Goal: Information Seeking & Learning: Learn about a topic

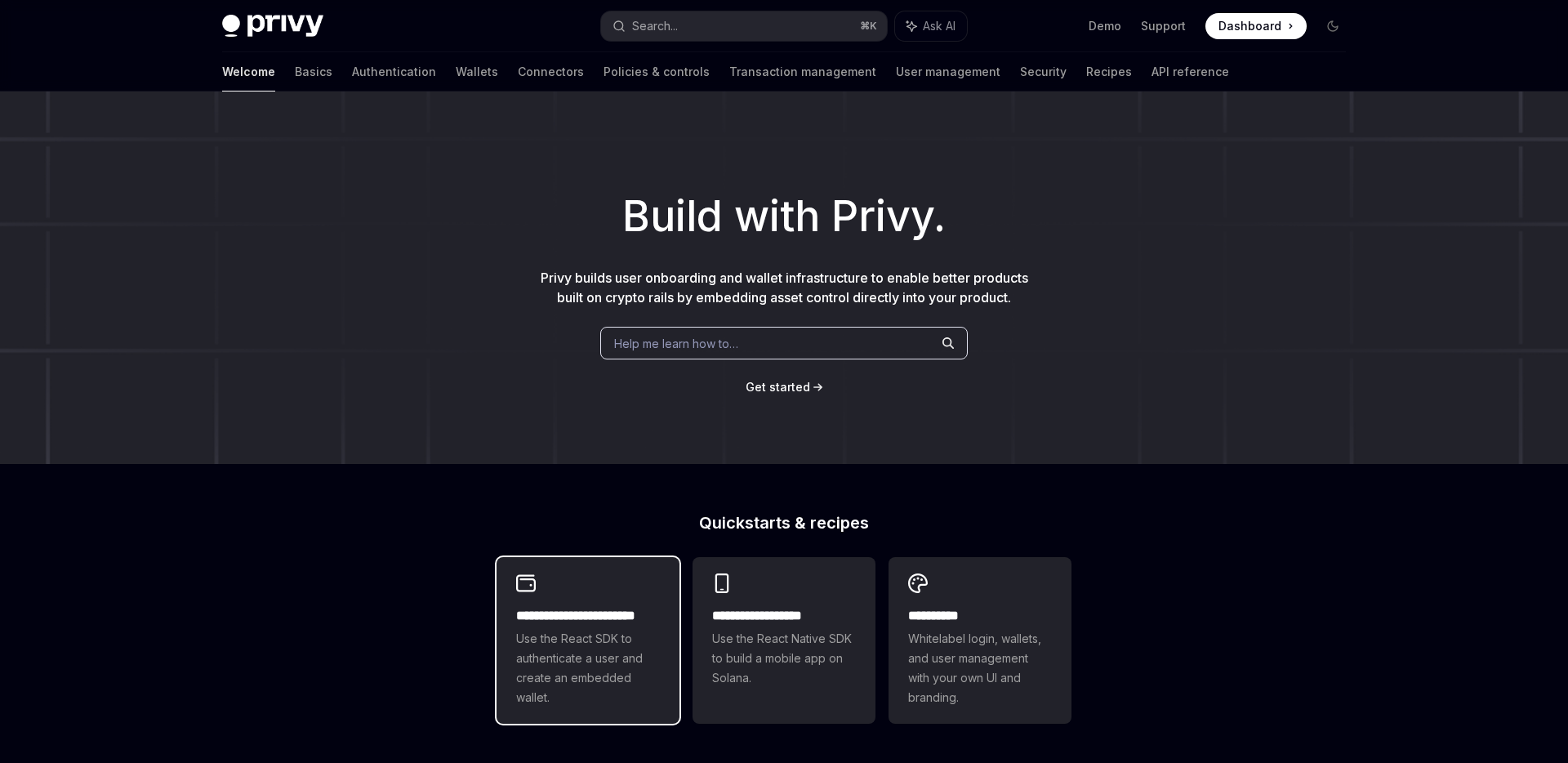
click at [608, 595] on div "**********" at bounding box center [588, 640] width 183 height 166
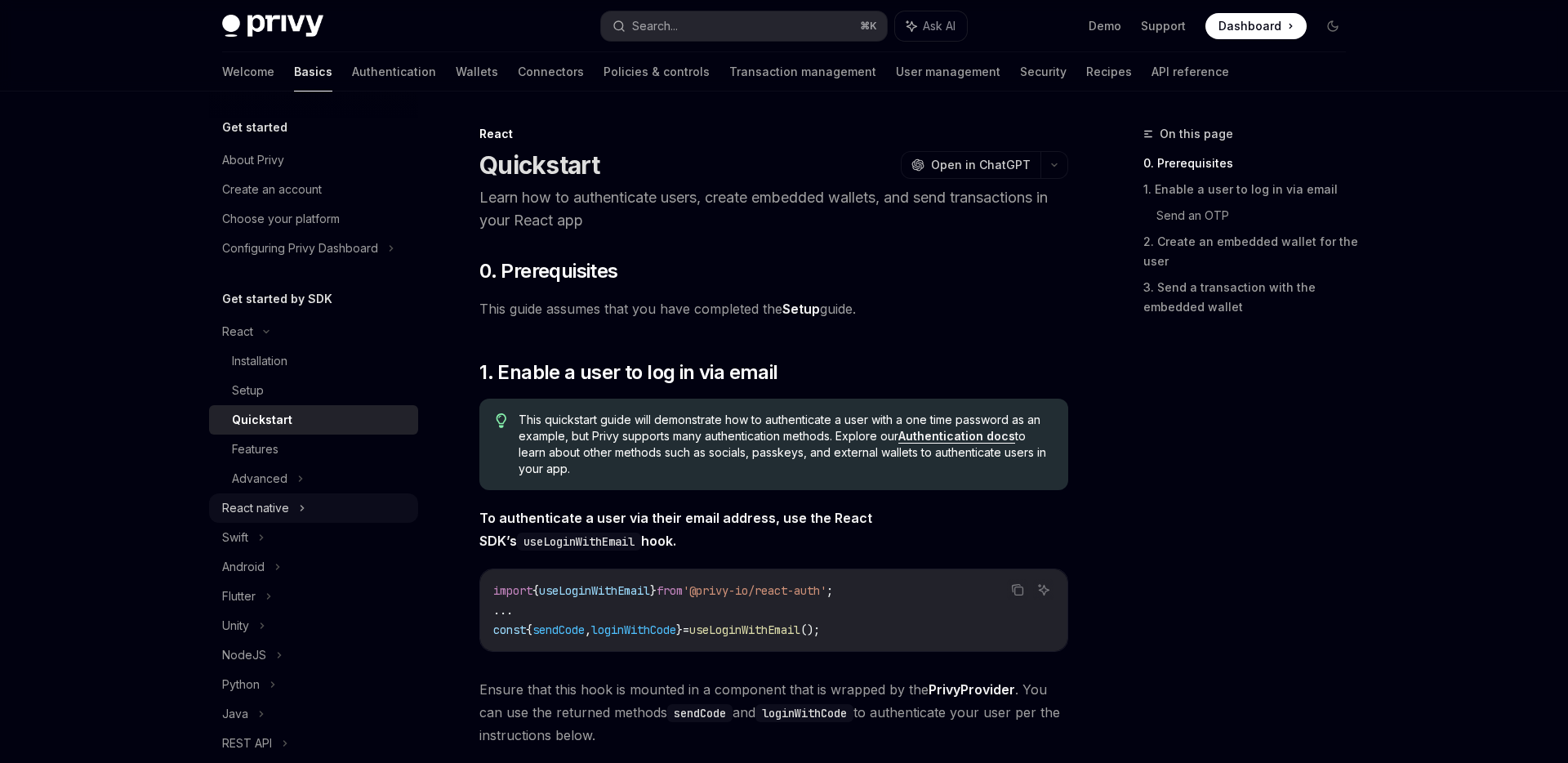
click at [292, 499] on div "React native" at bounding box center [313, 508] width 209 height 30
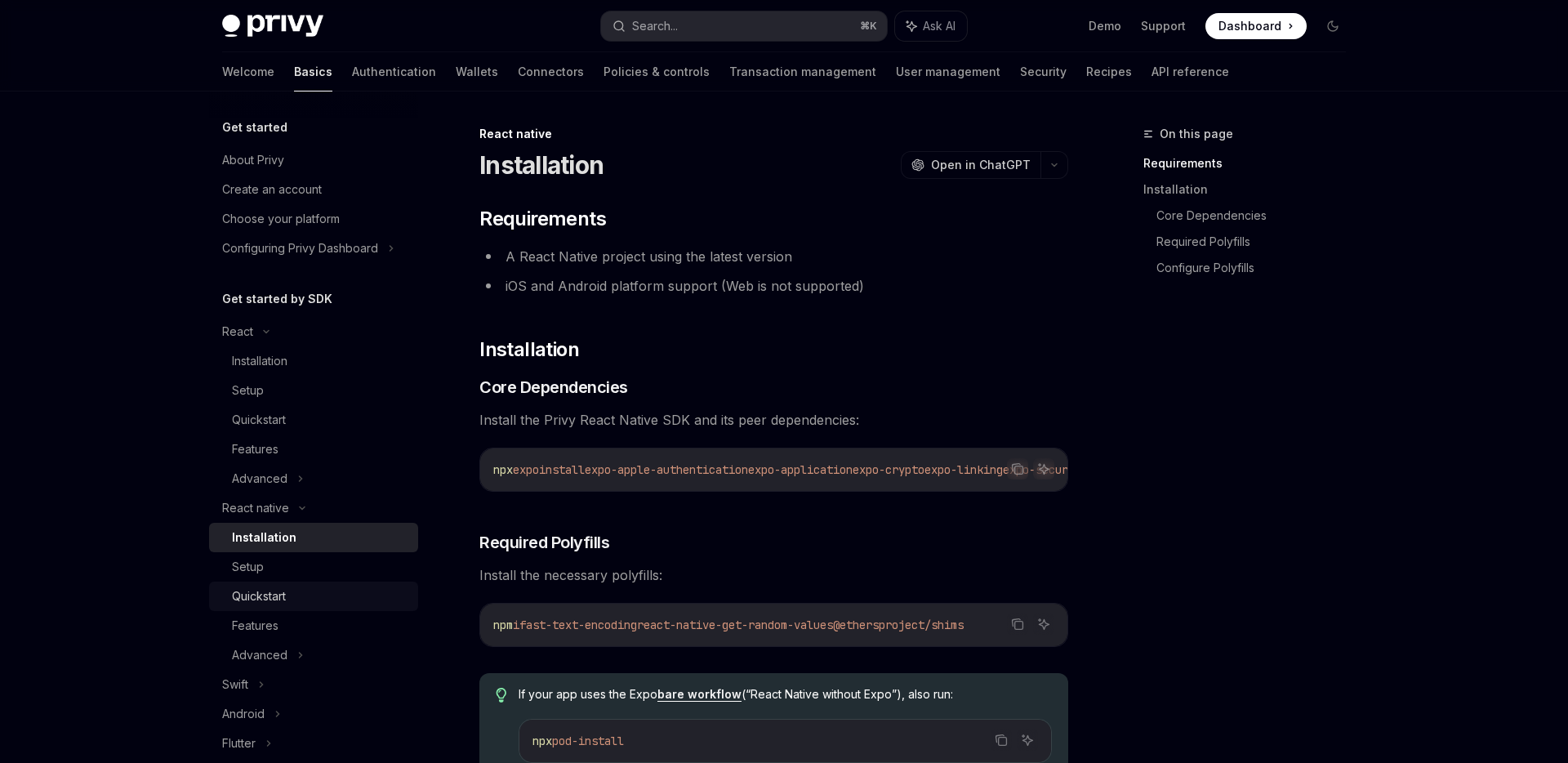
click at [287, 607] on link "Quickstart" at bounding box center [313, 597] width 209 height 30
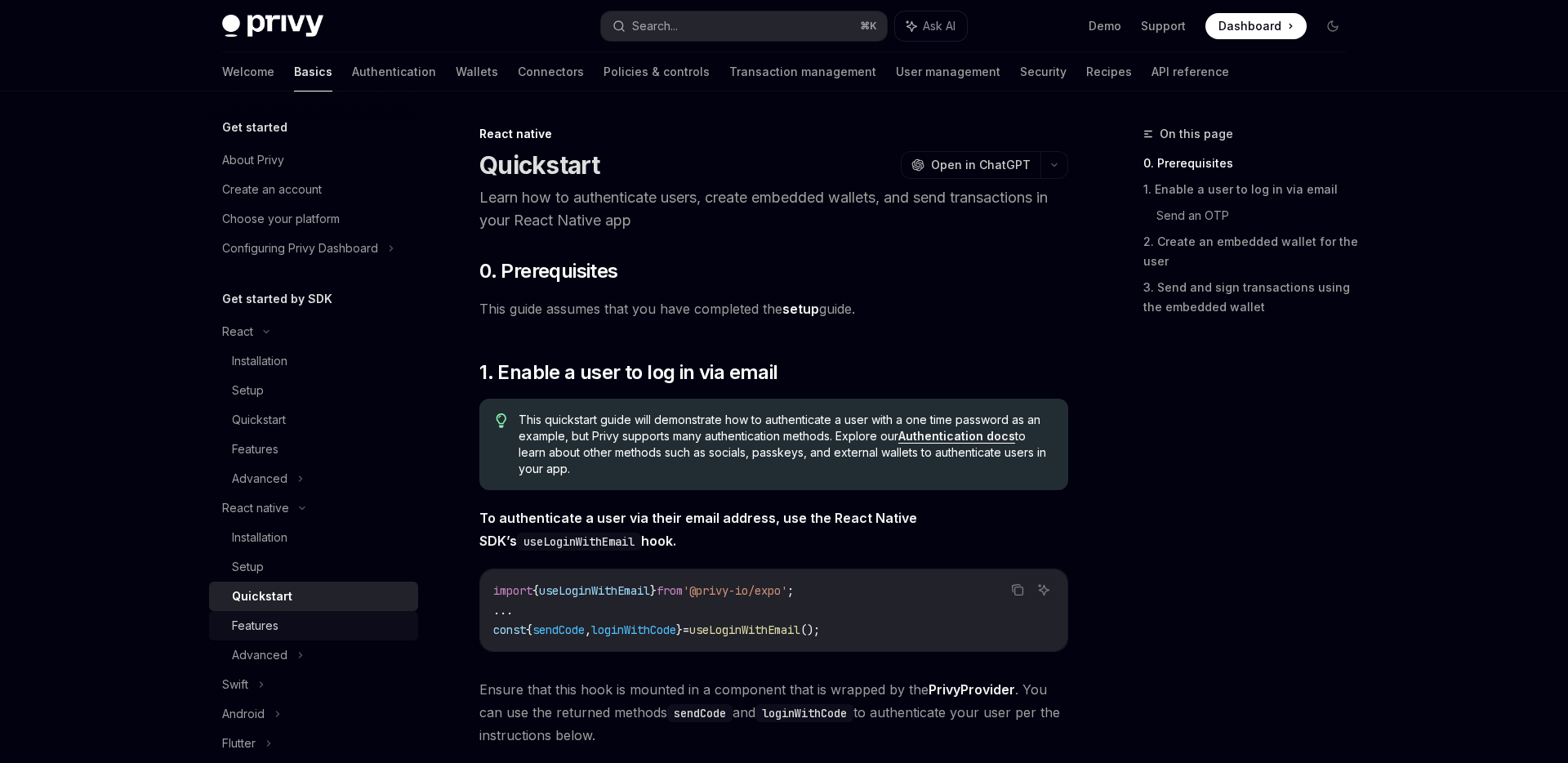
click at [279, 625] on div "Features" at bounding box center [319, 625] width 176 height 19
type textarea "*"
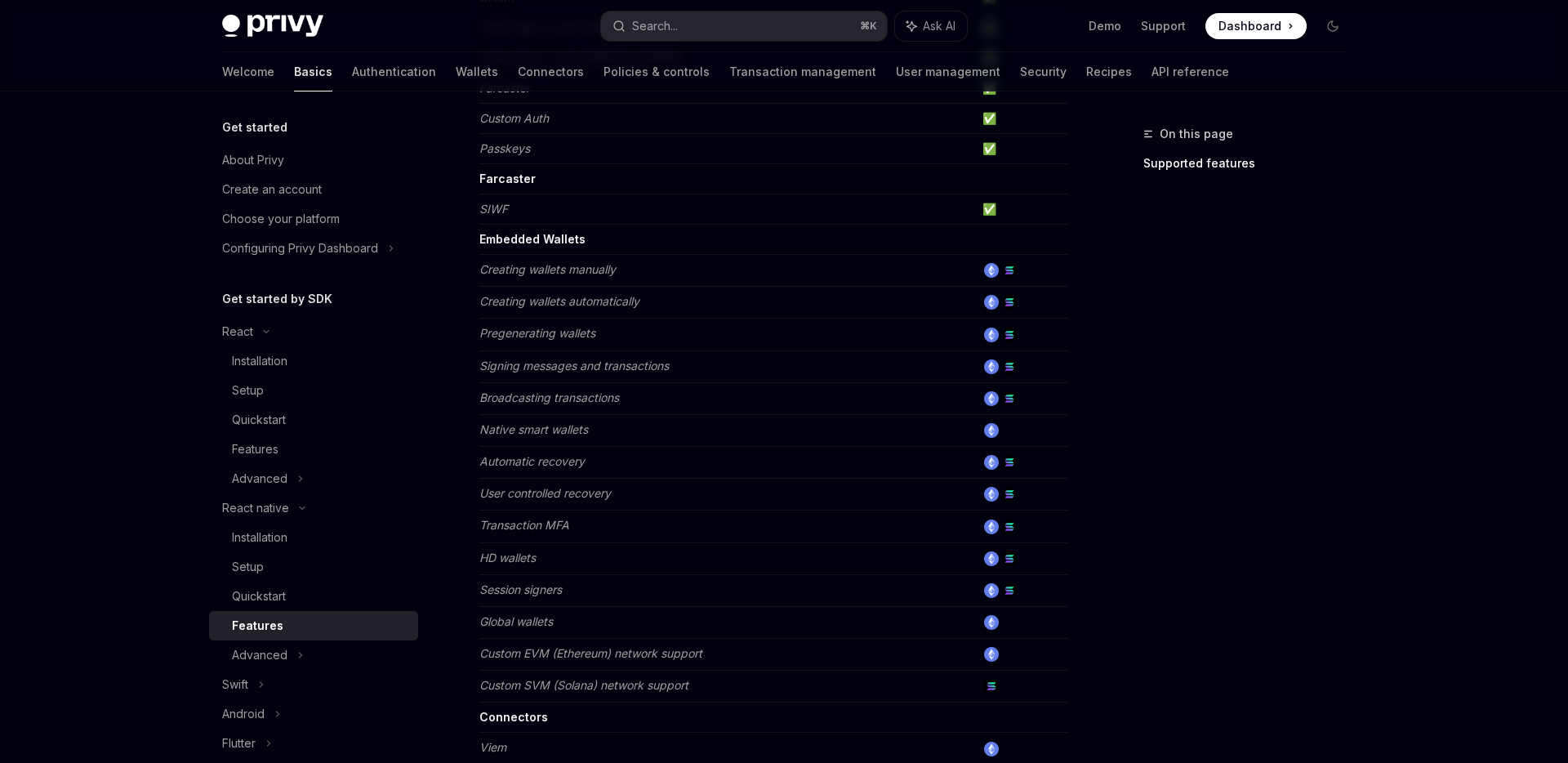
scroll to position [394, 0]
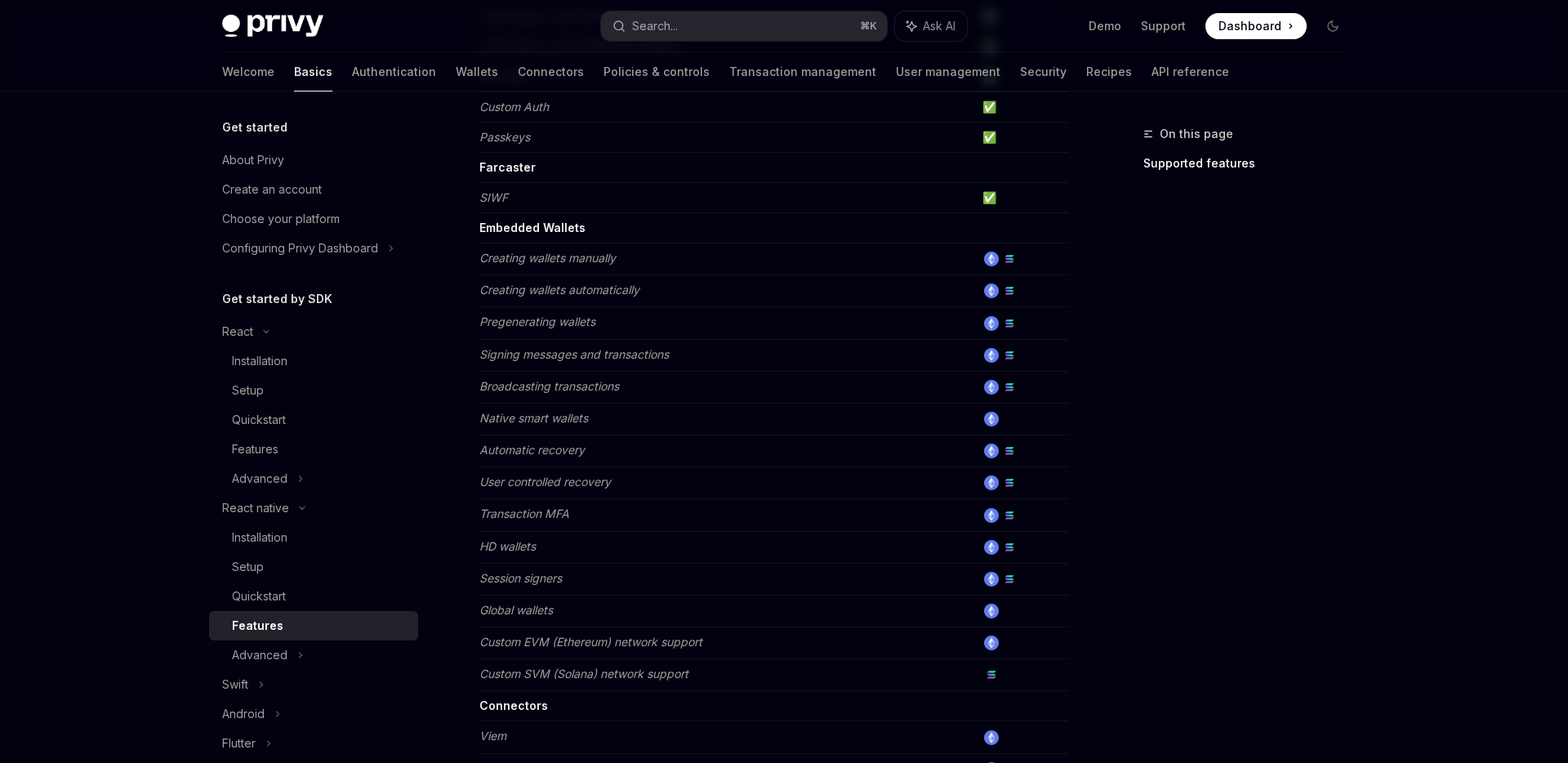
click at [649, 512] on td "Transaction MFA" at bounding box center [727, 515] width 496 height 32
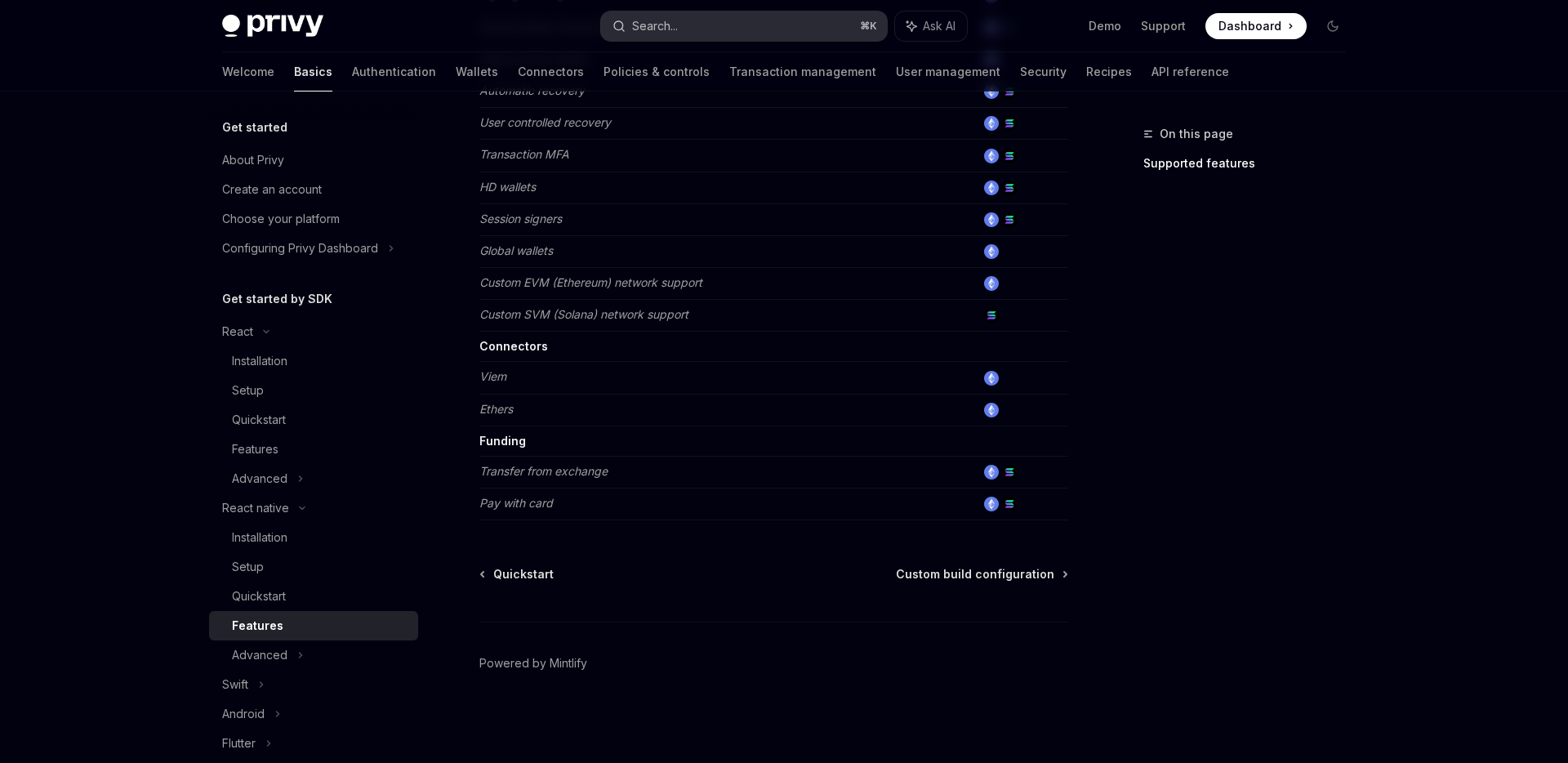
click at [722, 33] on button "Search... ⌘ K" at bounding box center [744, 26] width 286 height 30
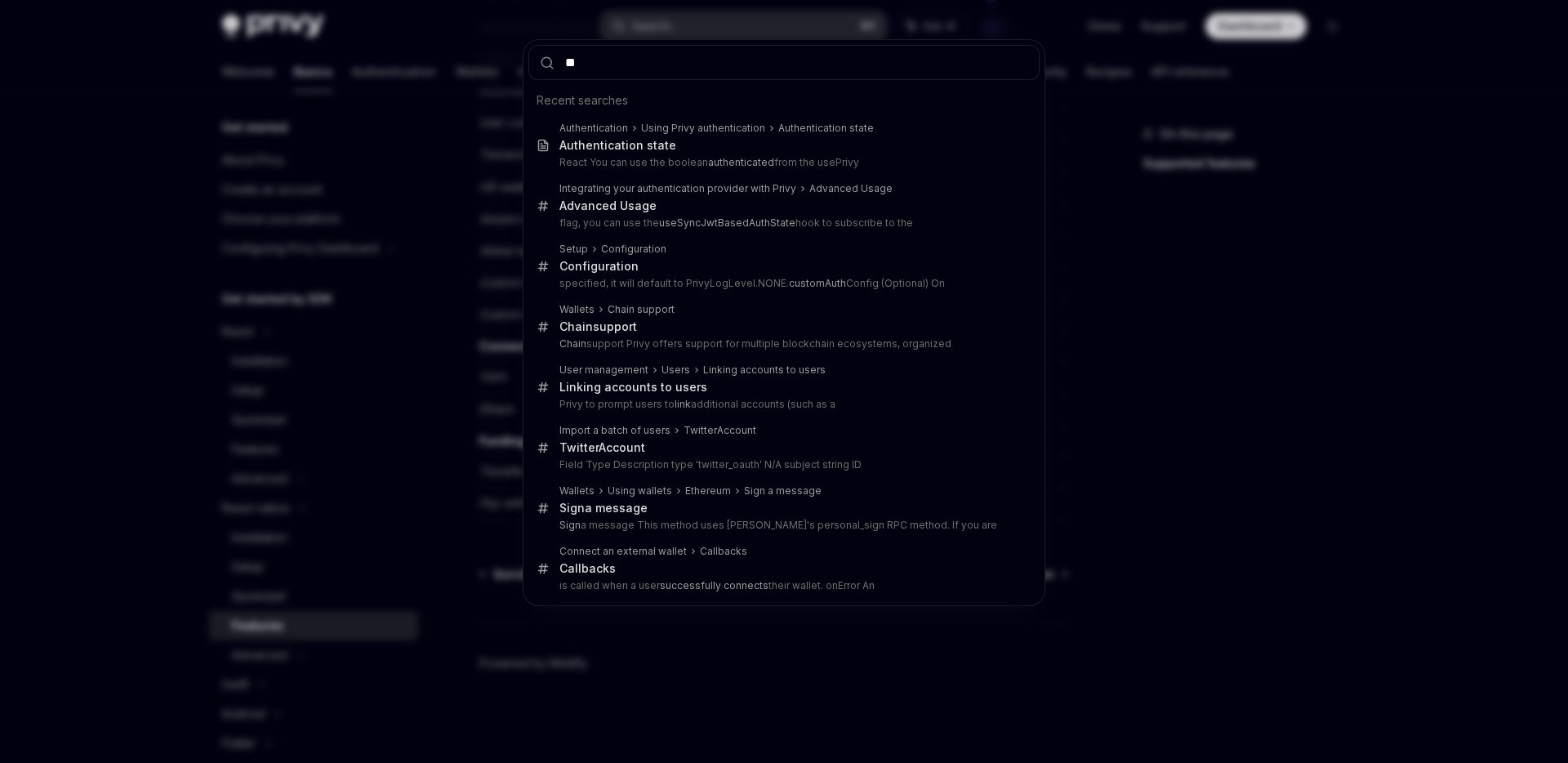
type input "***"
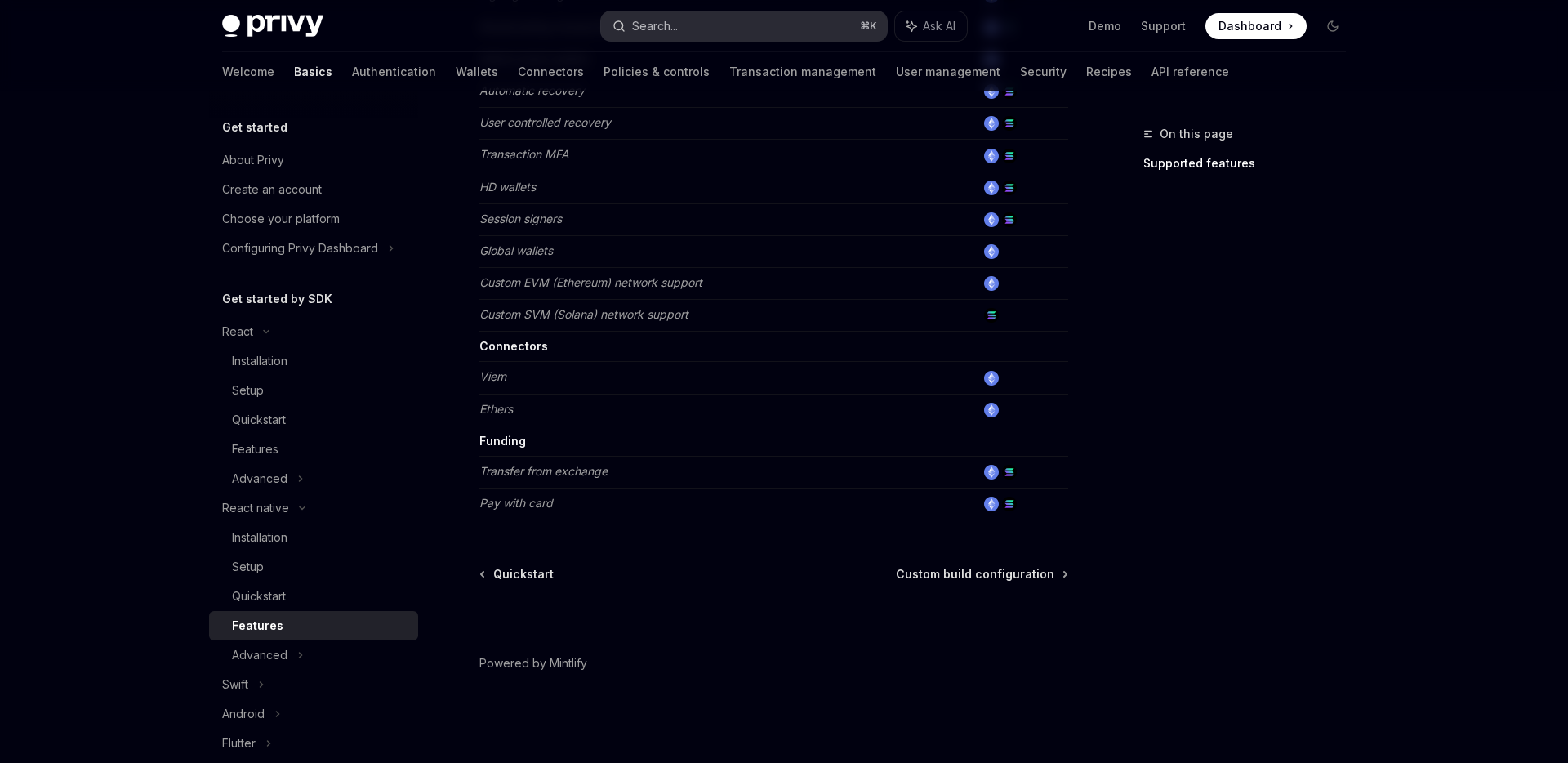
type textarea "*"
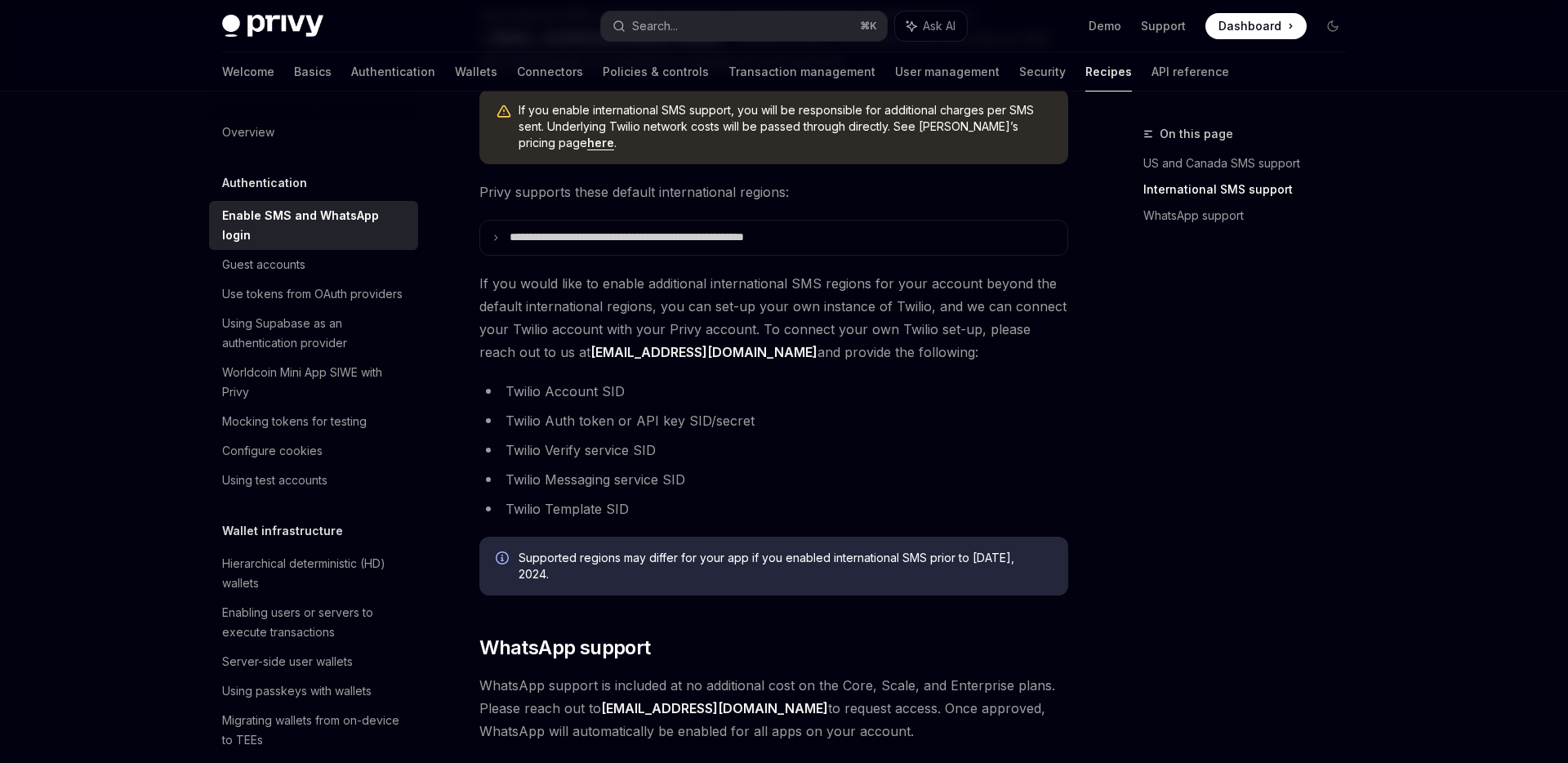
scroll to position [633, 0]
click at [702, 229] on p "**********" at bounding box center [661, 236] width 303 height 14
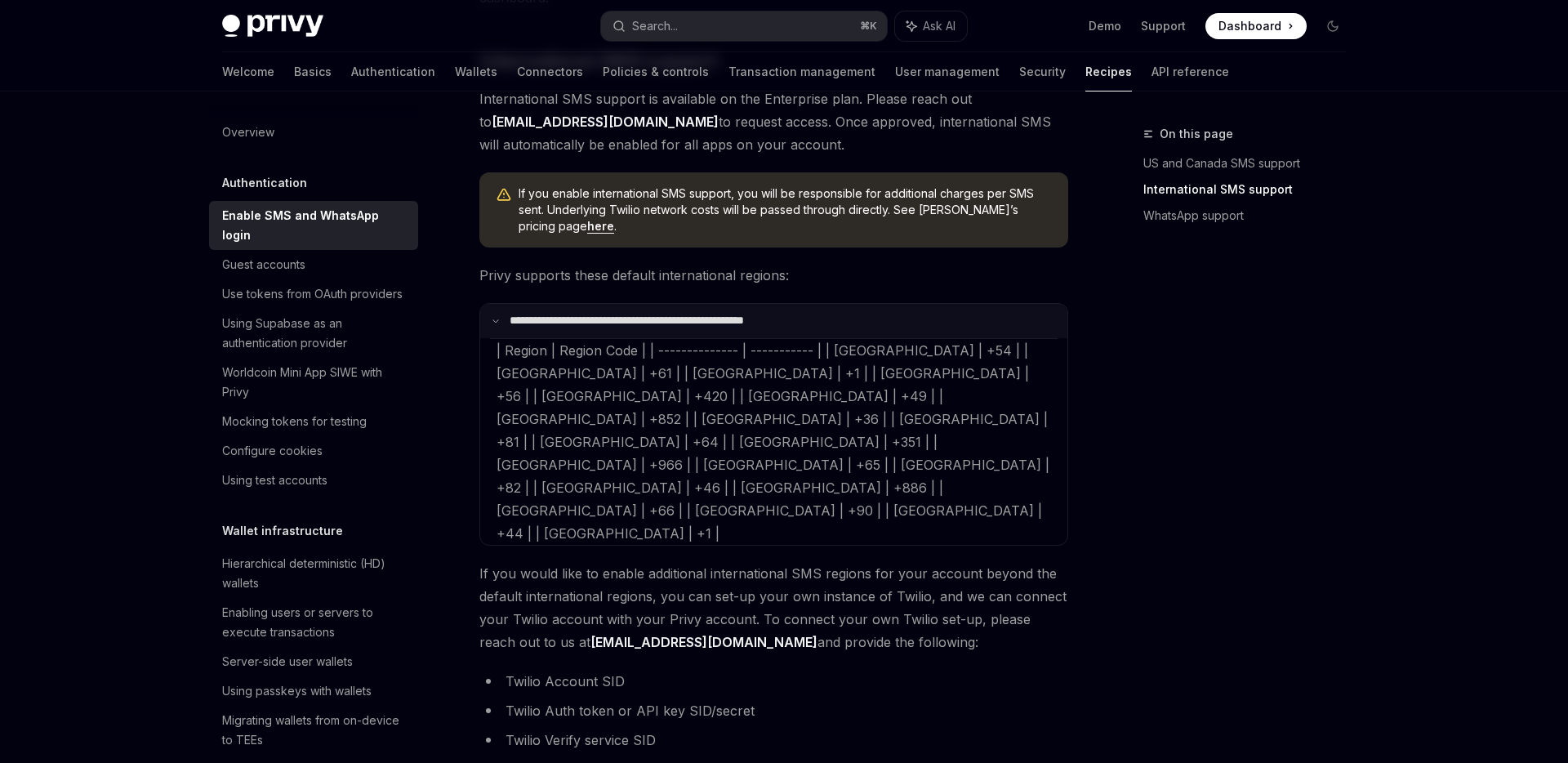
scroll to position [547, 0]
click at [587, 233] on link "here" at bounding box center [600, 227] width 27 height 14
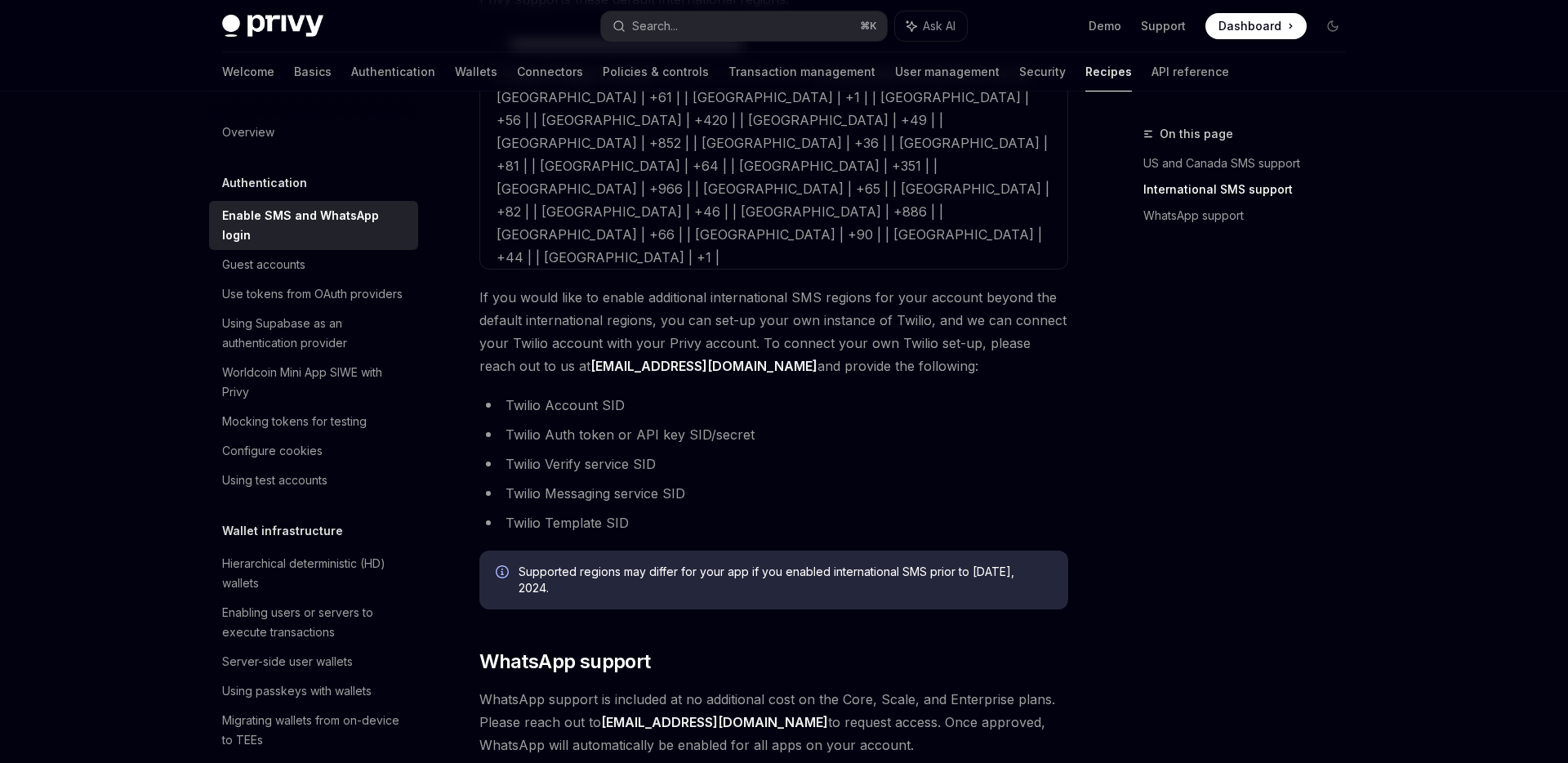
scroll to position [823, 0]
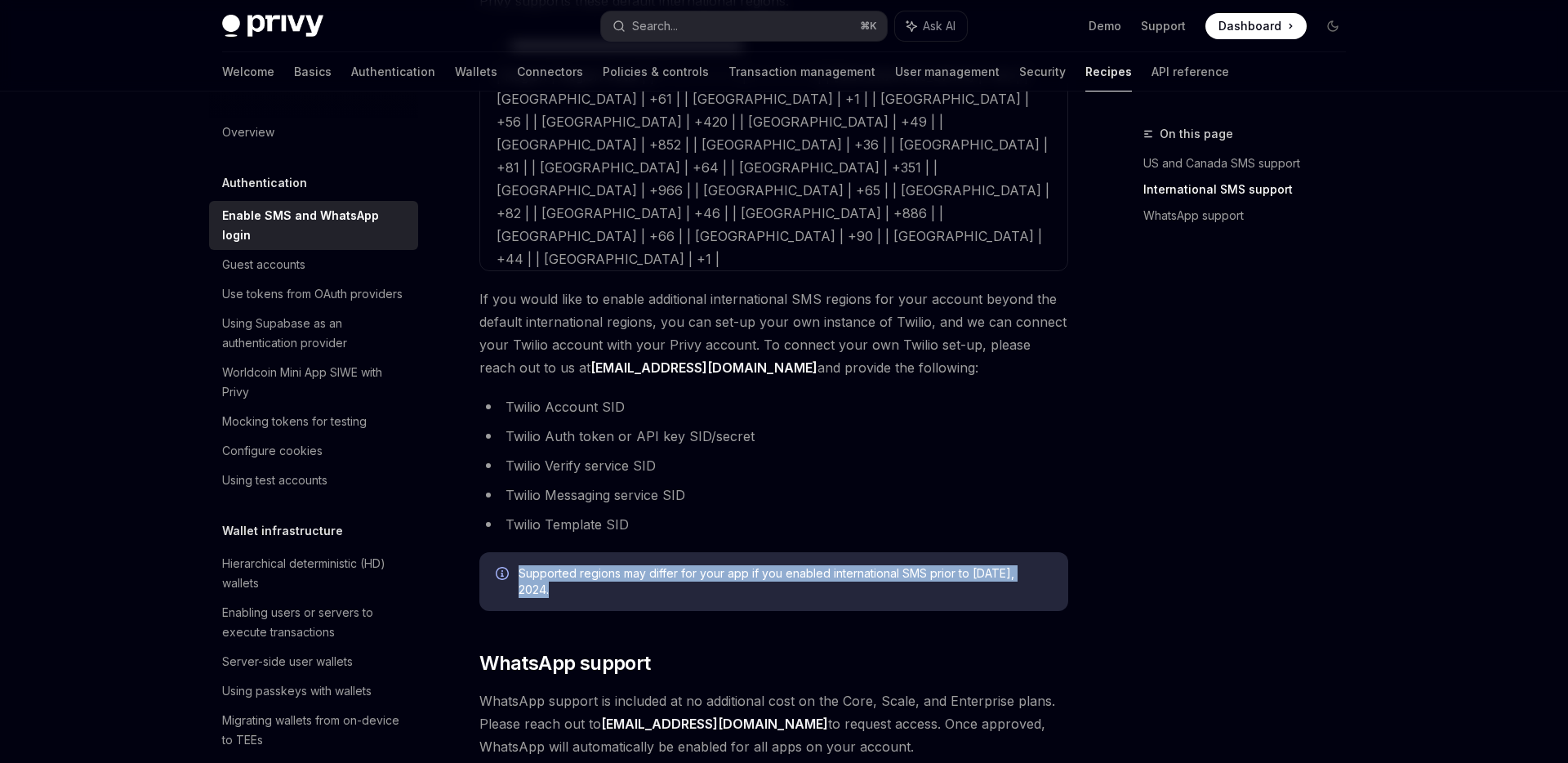
drag, startPoint x: 793, startPoint y: 467, endPoint x: 789, endPoint y: 503, distance: 36.2
click at [789, 552] on div "Supported regions may differ for your app if you enabled international SMS prio…" at bounding box center [773, 581] width 589 height 59
click at [789, 566] on span "Supported regions may differ for your app if you enabled international SMS prio…" at bounding box center [785, 582] width 533 height 33
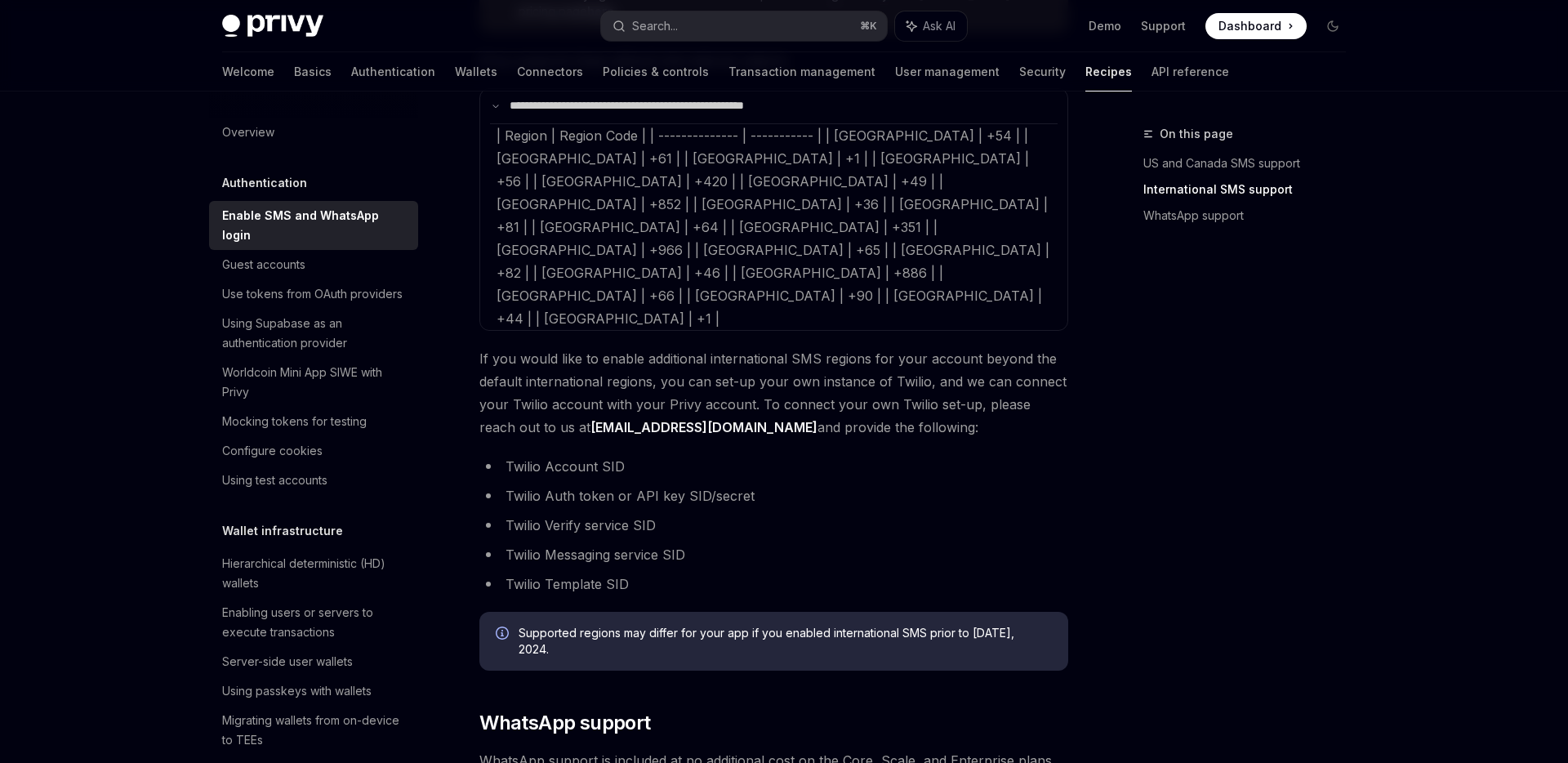
scroll to position [753, 0]
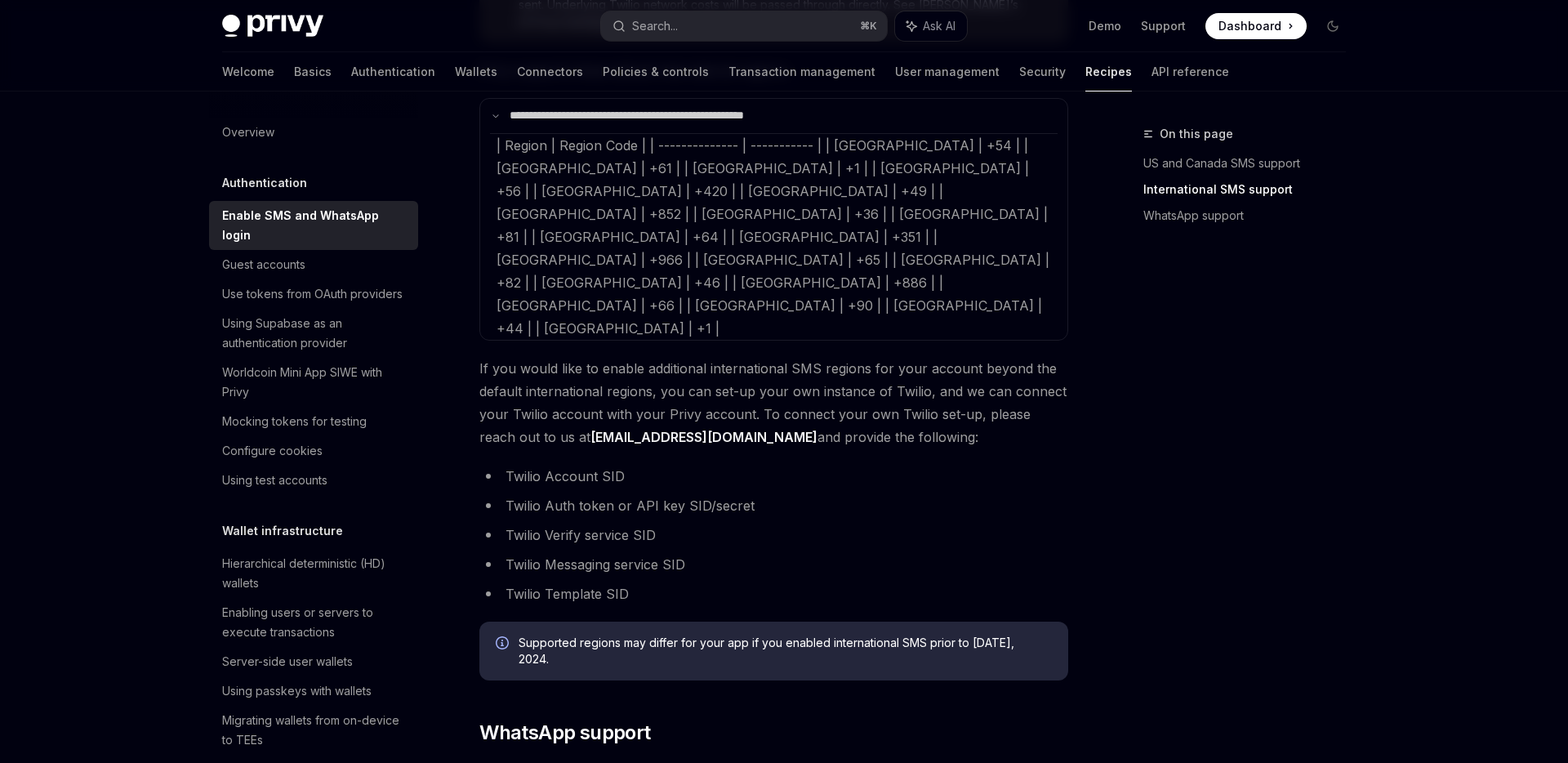
click at [684, 635] on span "Supported regions may differ for your app if you enabled international SMS prio…" at bounding box center [785, 651] width 533 height 33
click at [879, 582] on li "Twilio Template SID" at bounding box center [773, 594] width 589 height 23
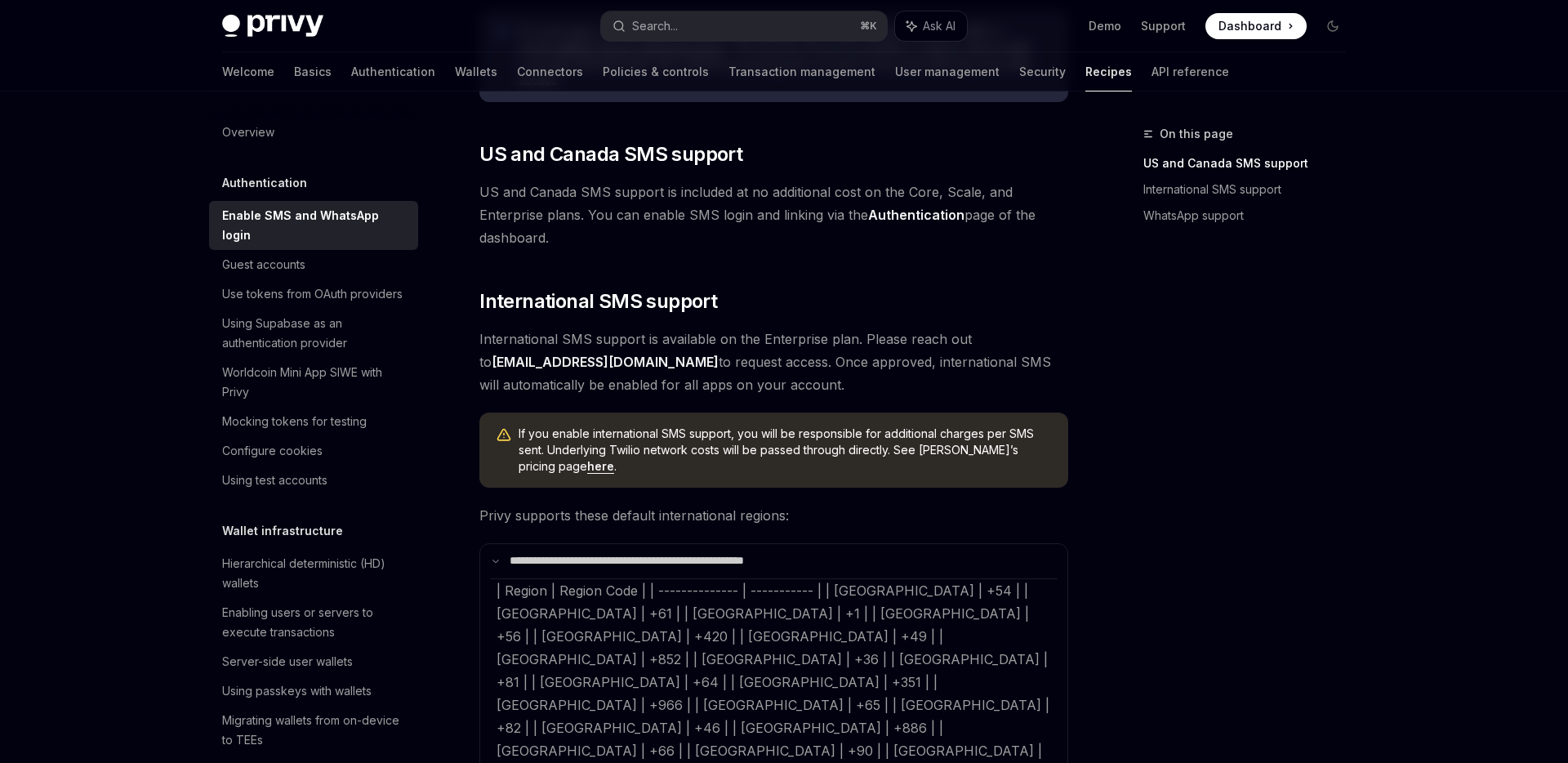
scroll to position [325, 0]
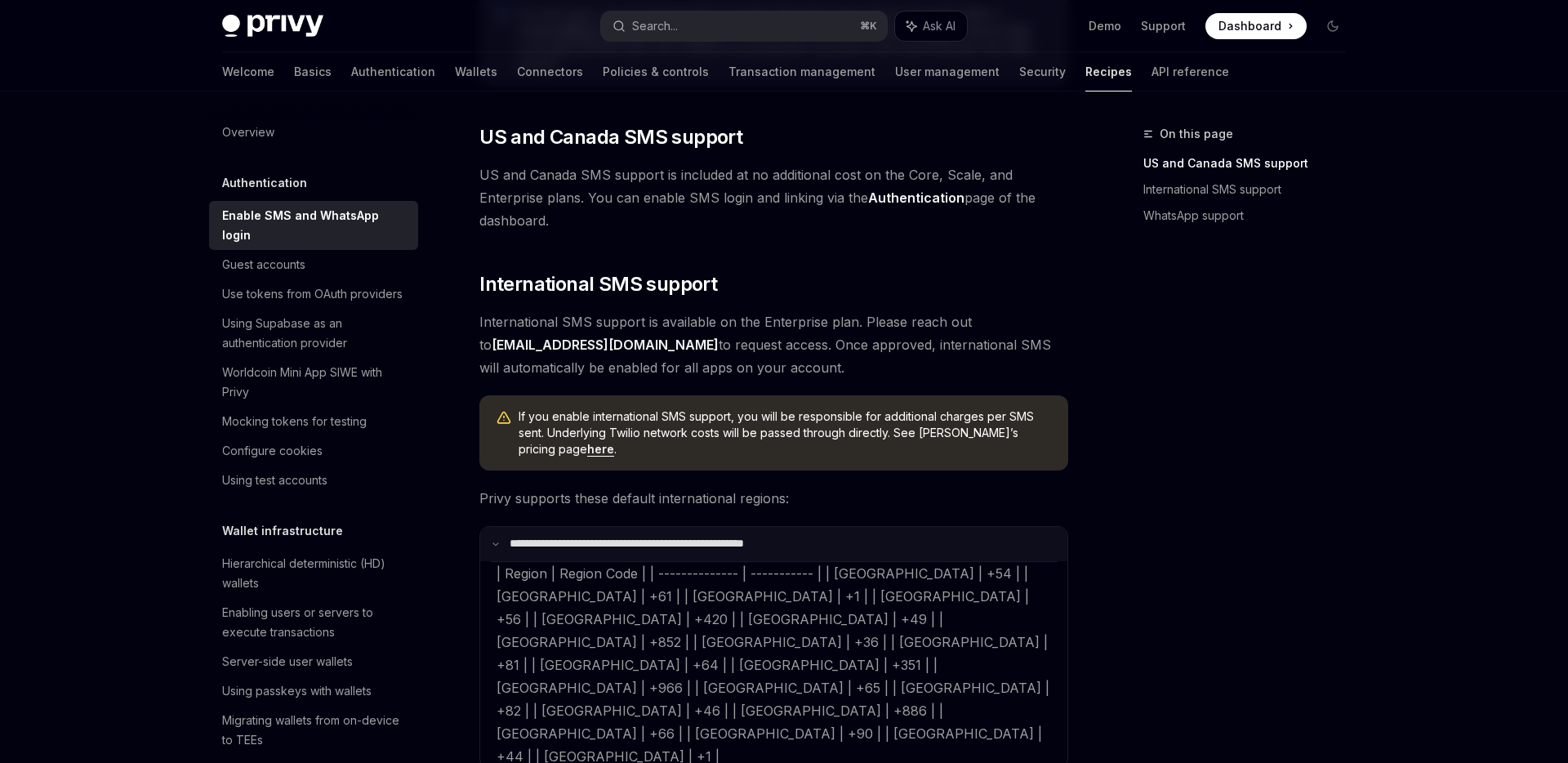
click at [591, 547] on p "**********" at bounding box center [658, 544] width 297 height 14
